Goal: Transaction & Acquisition: Purchase product/service

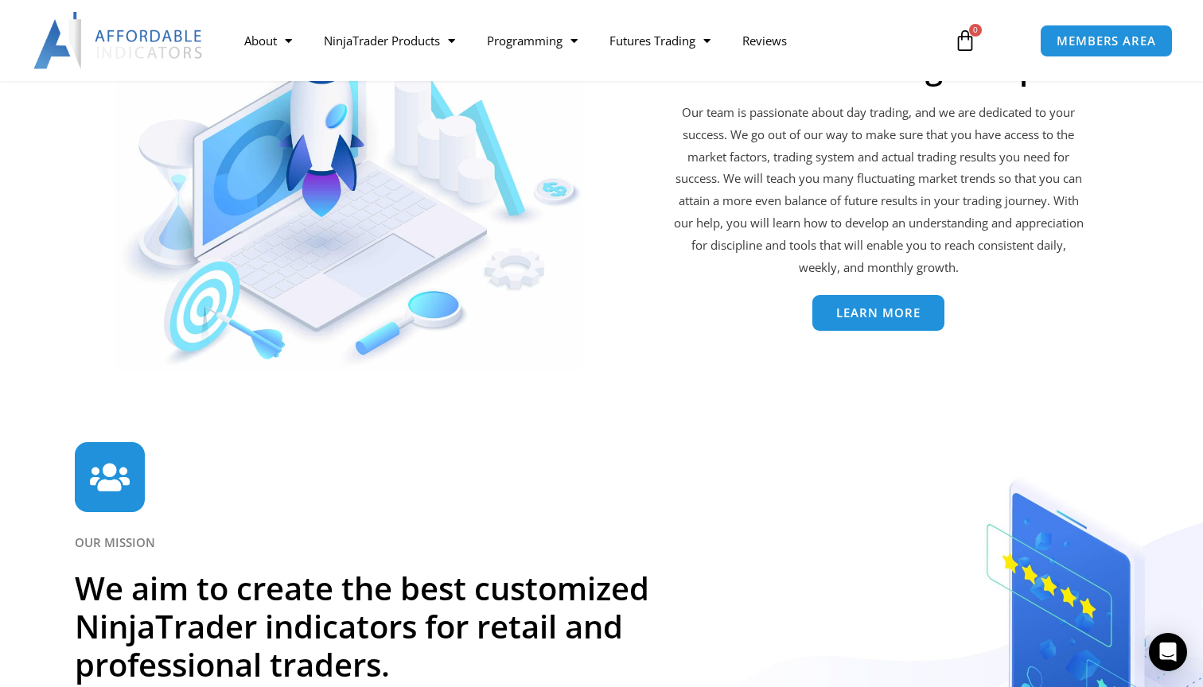
scroll to position [3502, 0]
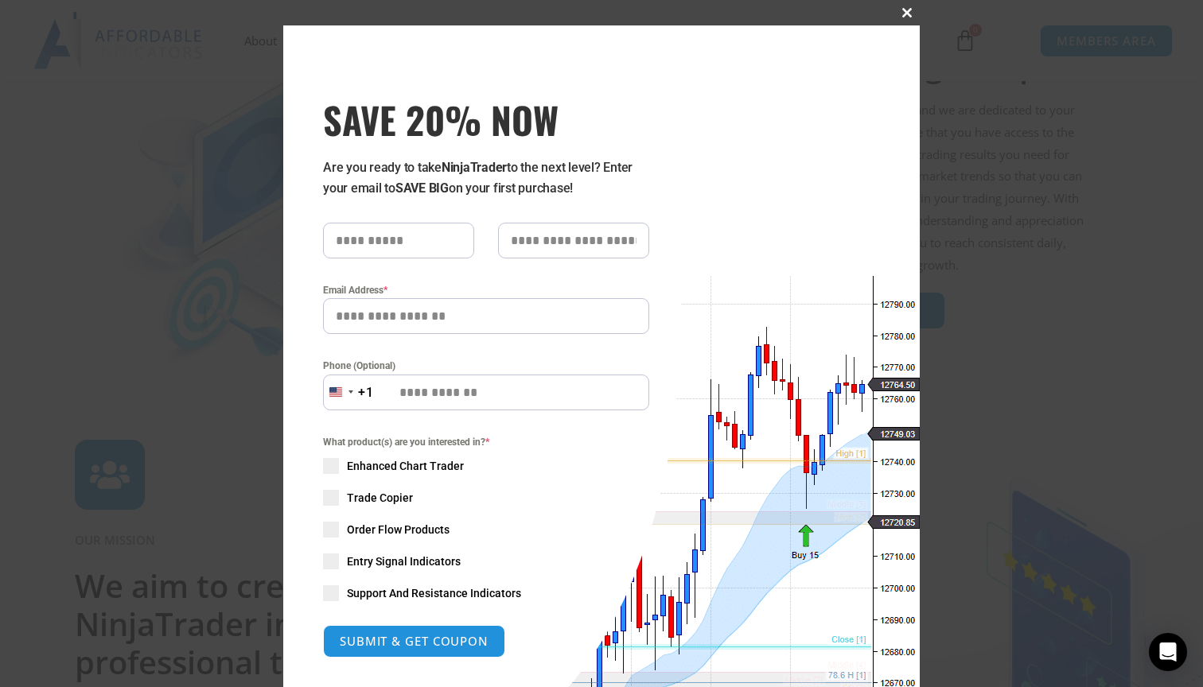
click at [906, 14] on span "SAVE 20% NOW popup" at bounding box center [906, 13] width 25 height 10
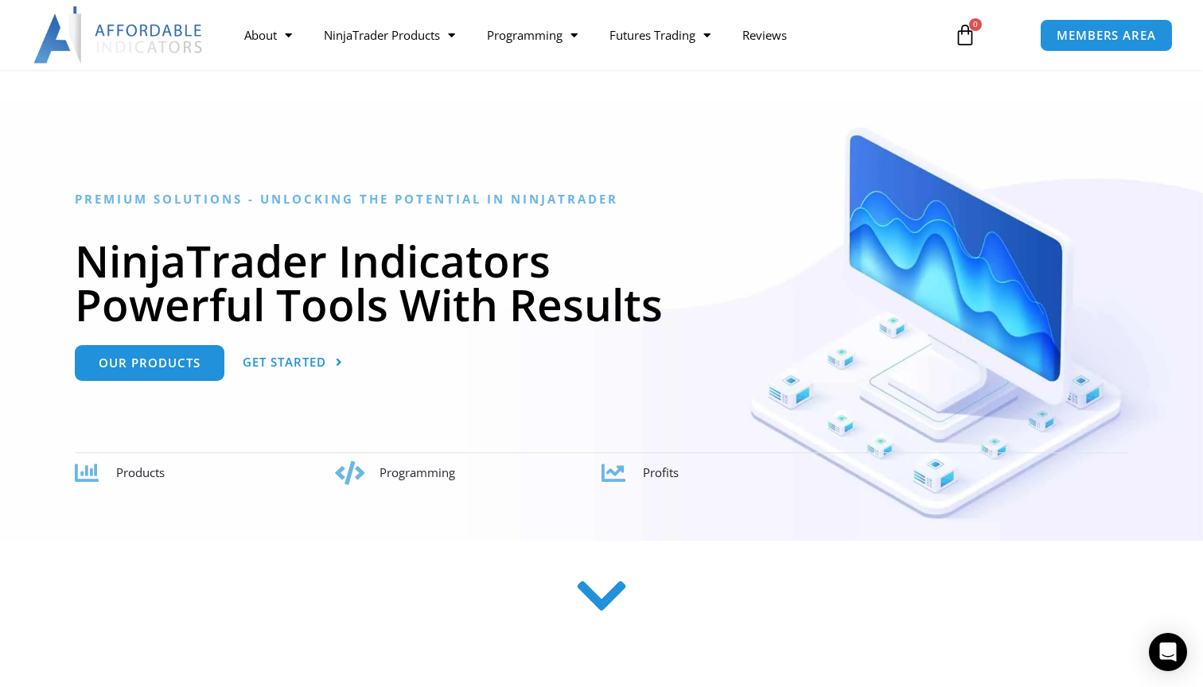
scroll to position [75, 0]
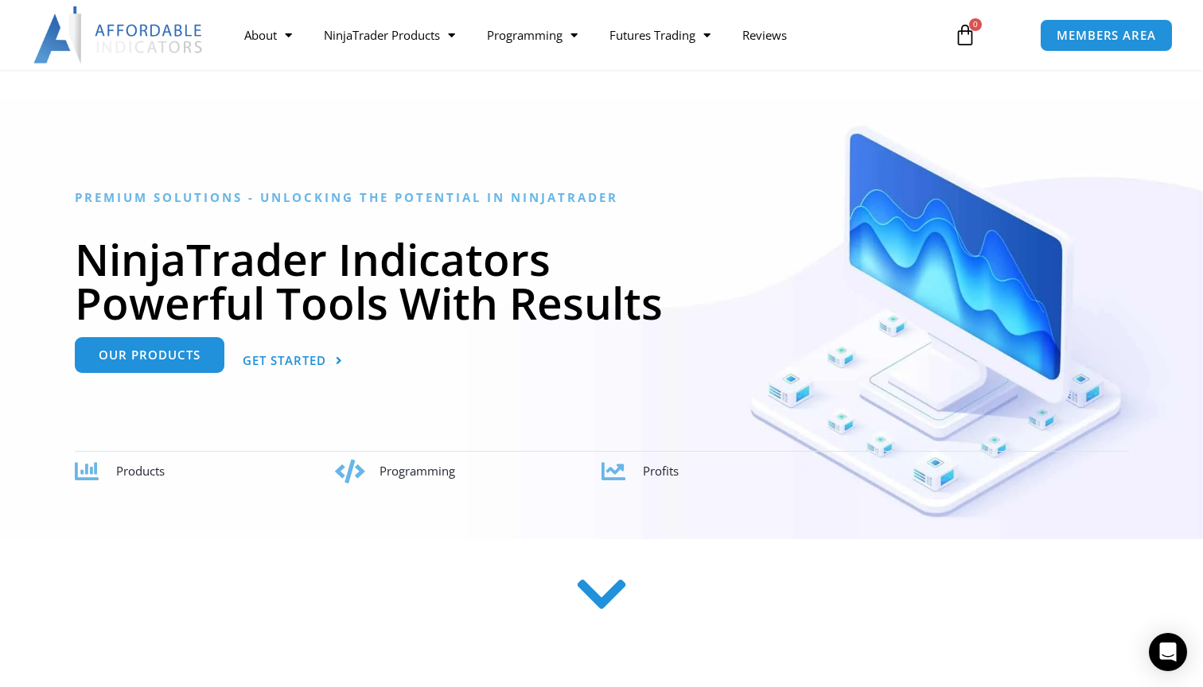
click at [162, 360] on span "Our Products" at bounding box center [150, 355] width 102 height 12
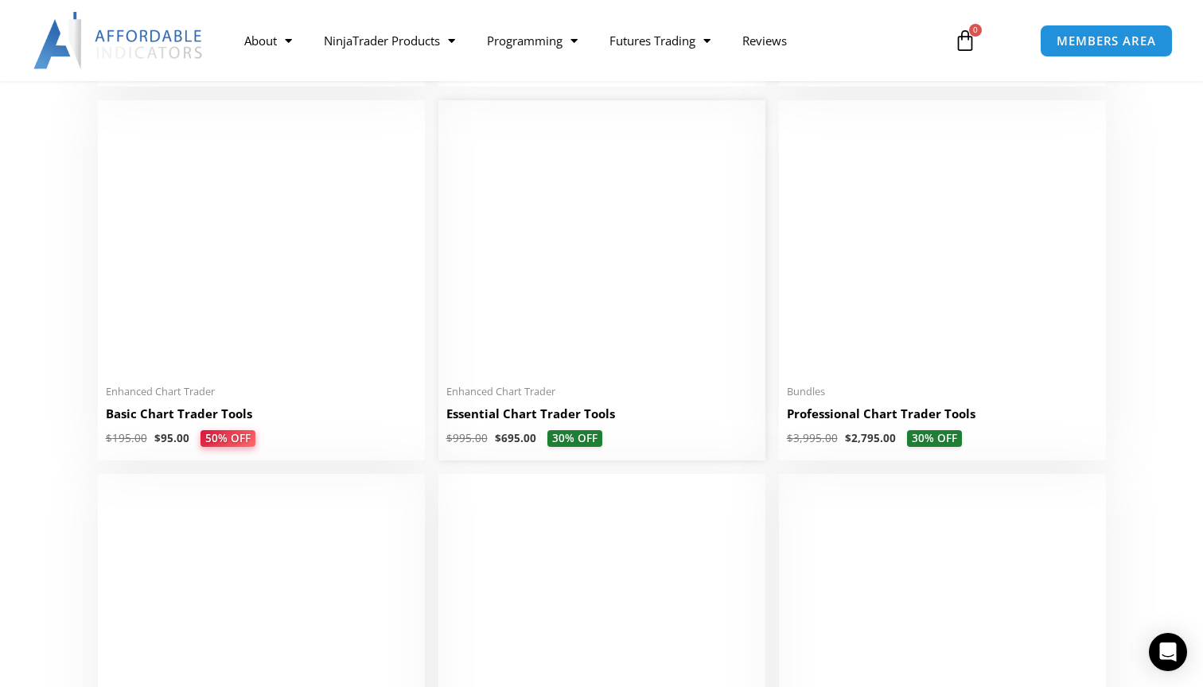
scroll to position [704, 0]
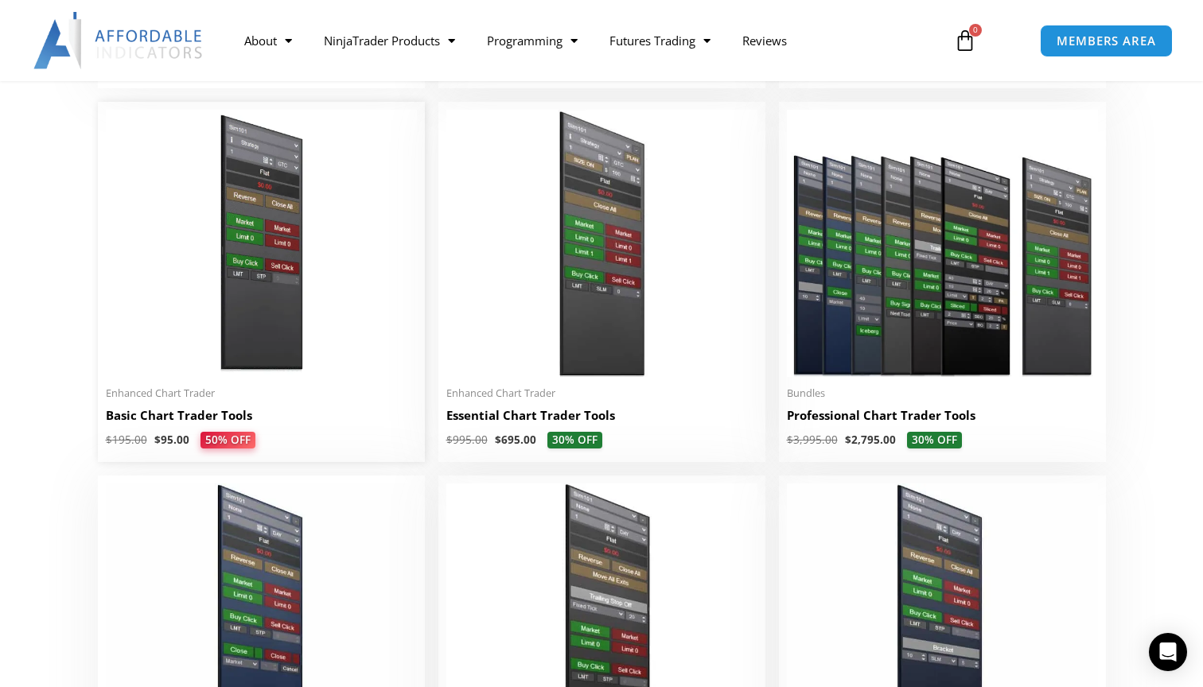
click at [268, 288] on img at bounding box center [261, 243] width 311 height 267
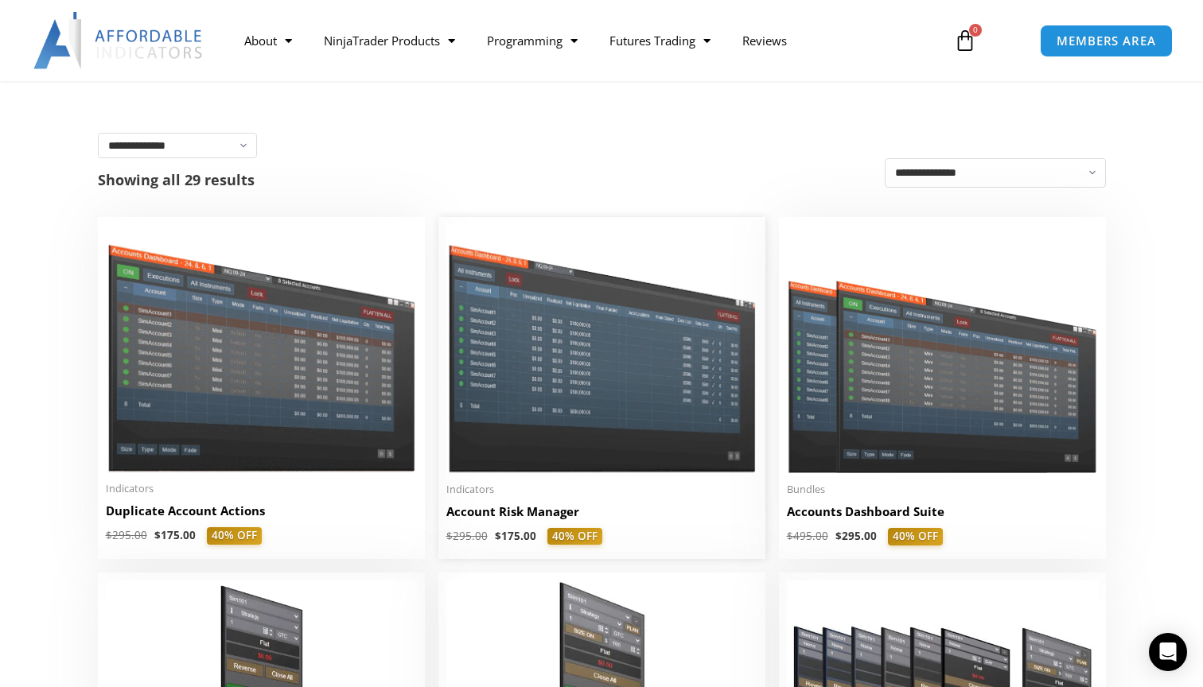
scroll to position [238, 0]
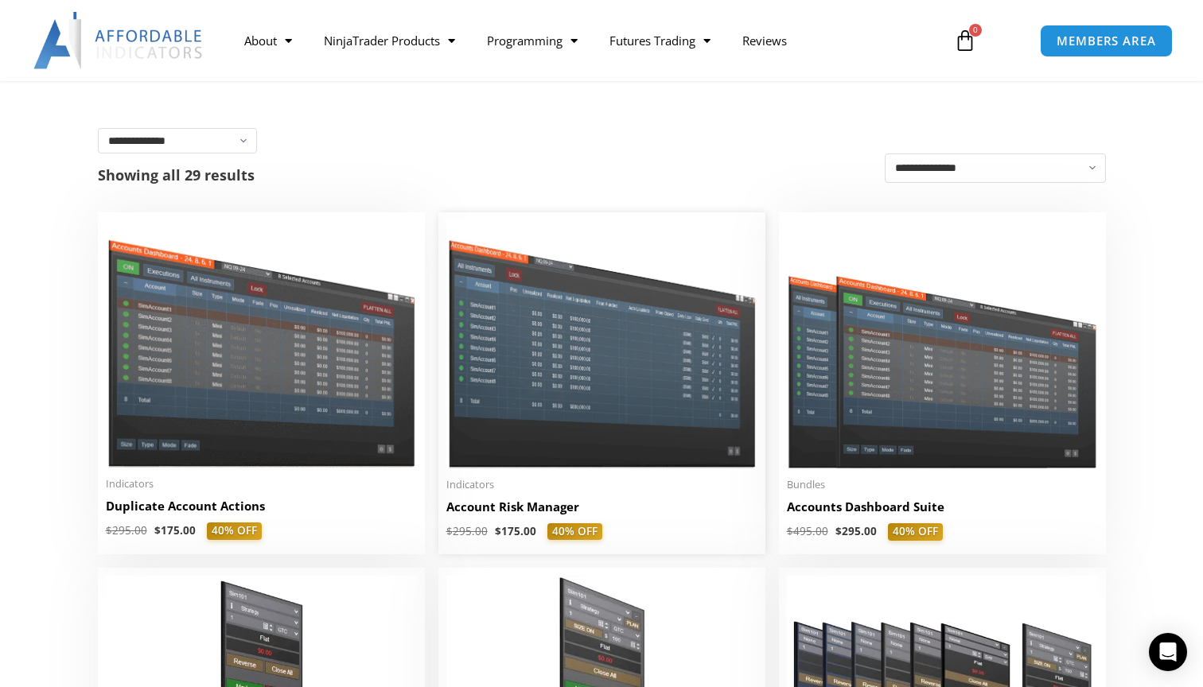
click at [625, 400] on img at bounding box center [601, 343] width 311 height 247
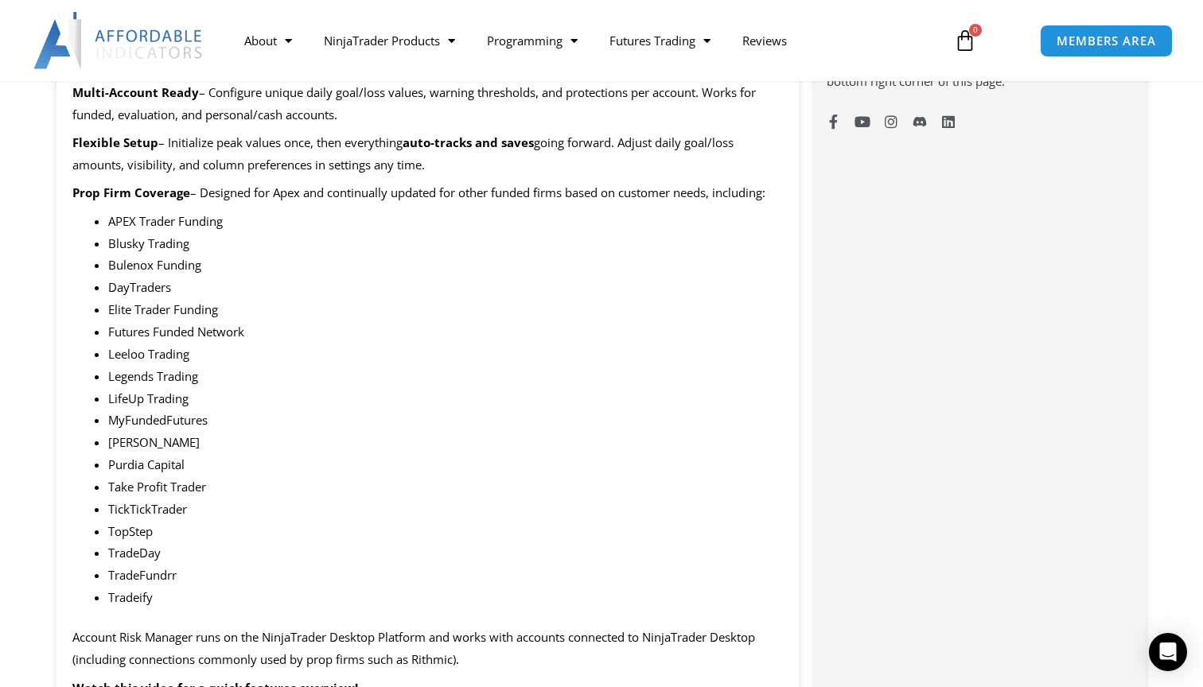
scroll to position [606, 0]
